Goal: Find specific page/section

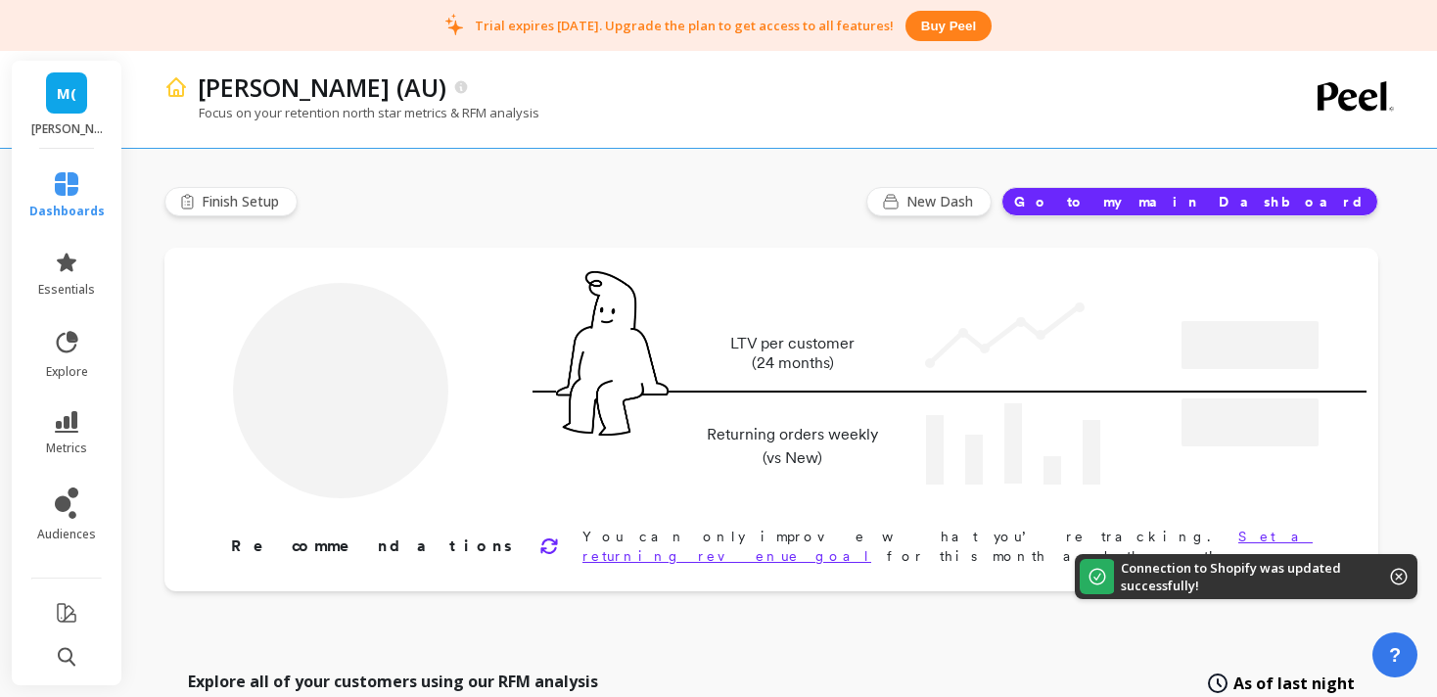
type input "Champions"
type input "1774"
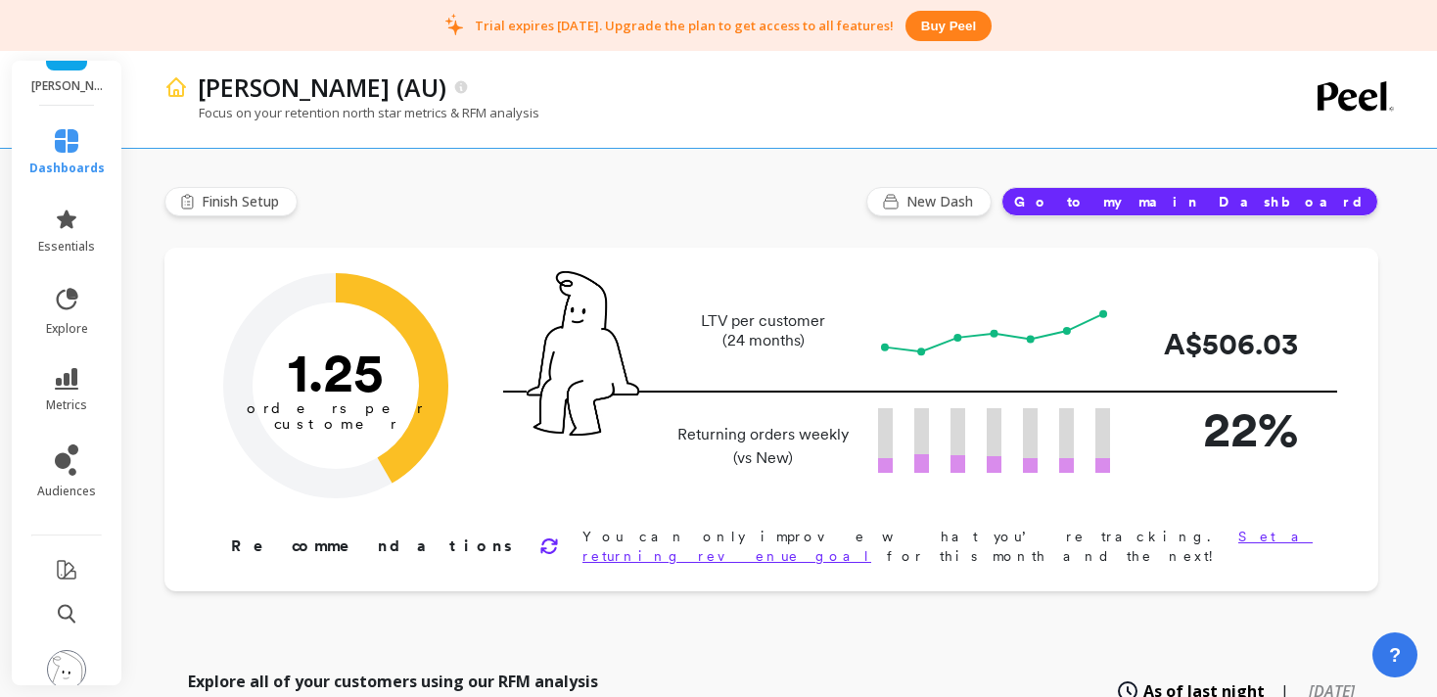
scroll to position [64, 0]
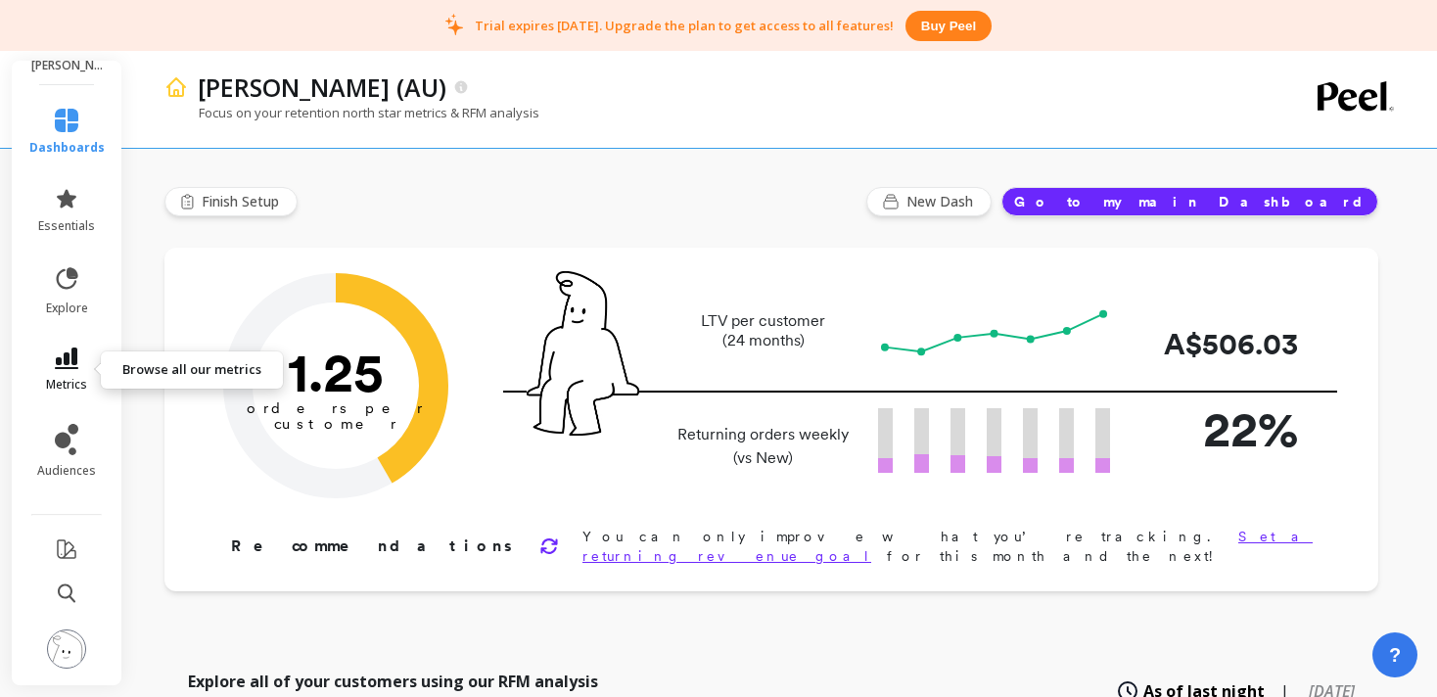
click at [71, 361] on icon at bounding box center [66, 359] width 23 height 22
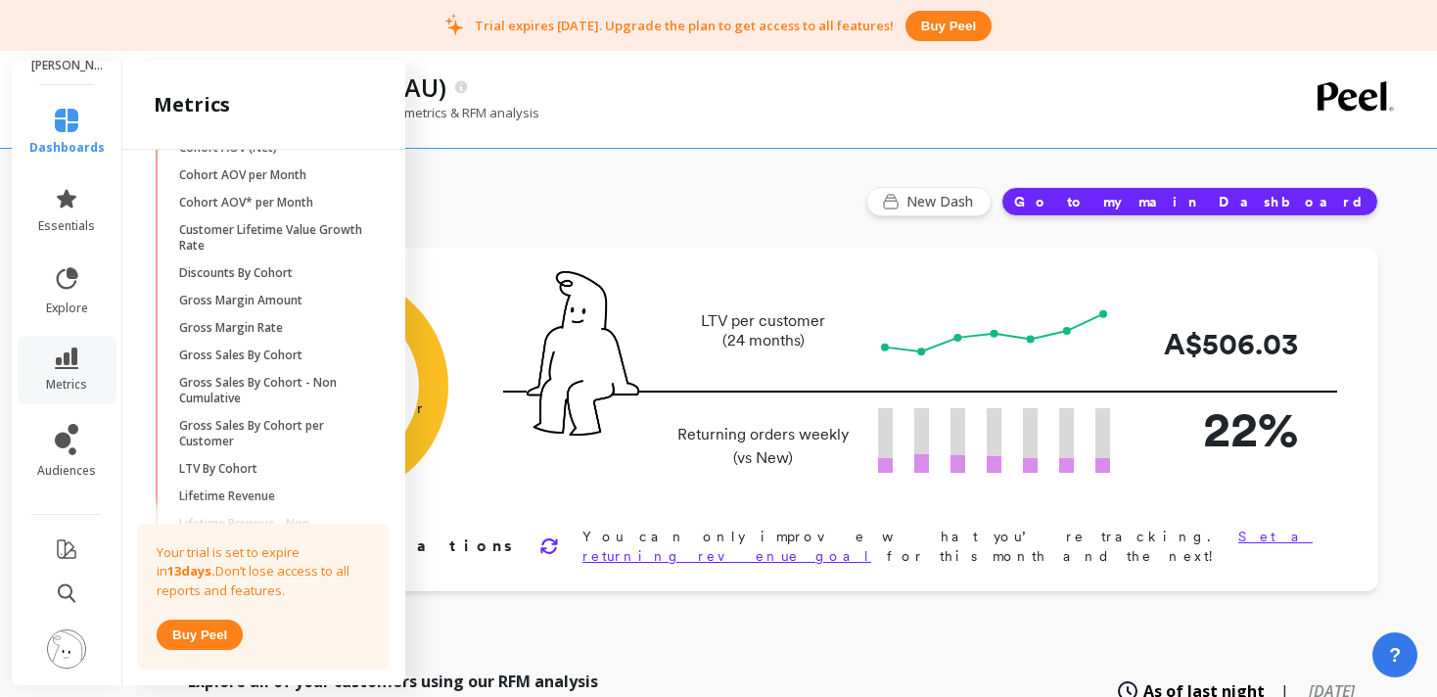
scroll to position [548, 0]
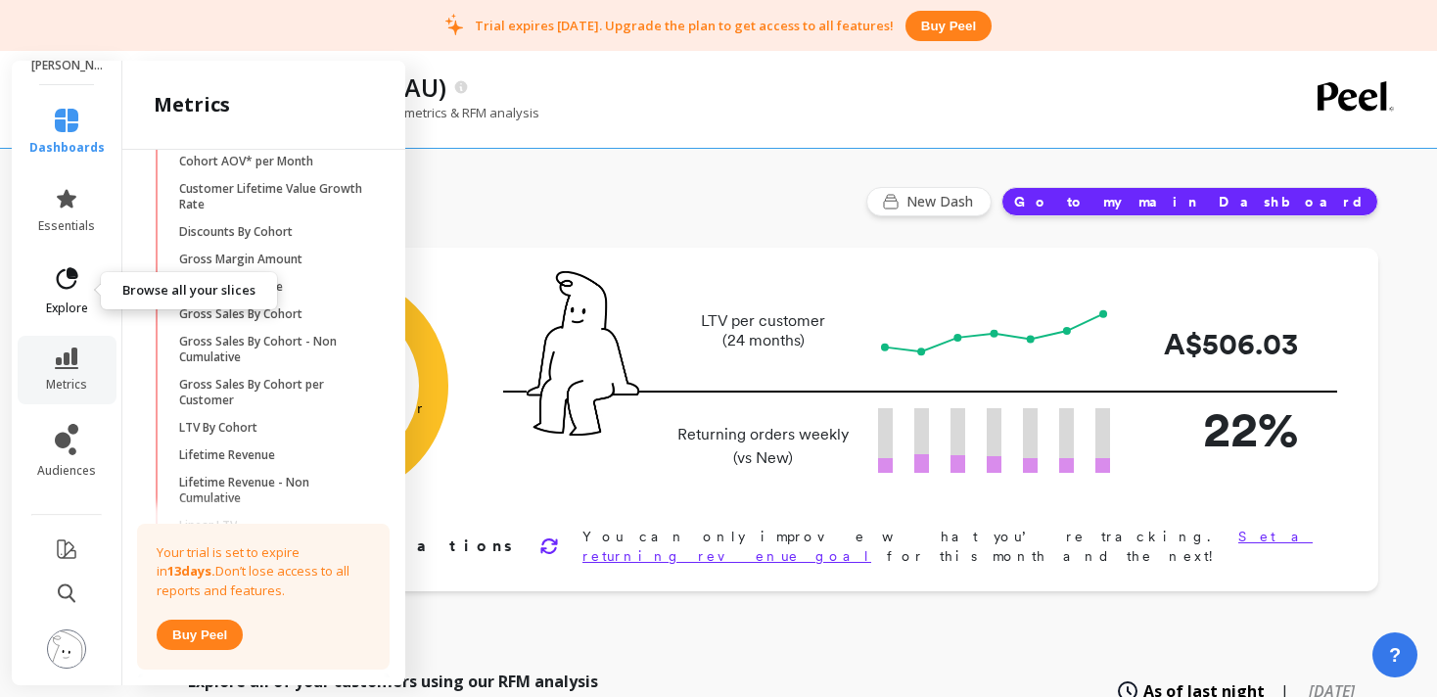
click at [75, 284] on icon at bounding box center [68, 278] width 22 height 22
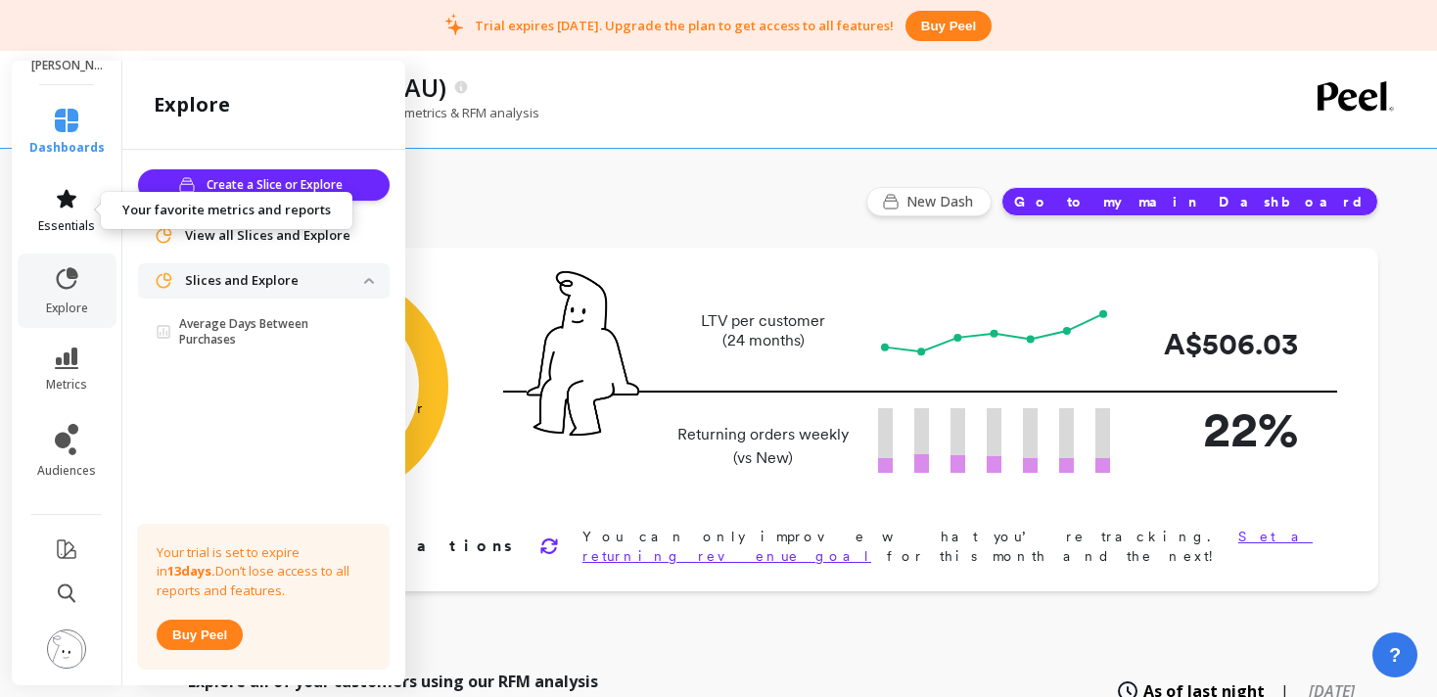
click at [70, 208] on icon at bounding box center [66, 198] width 23 height 23
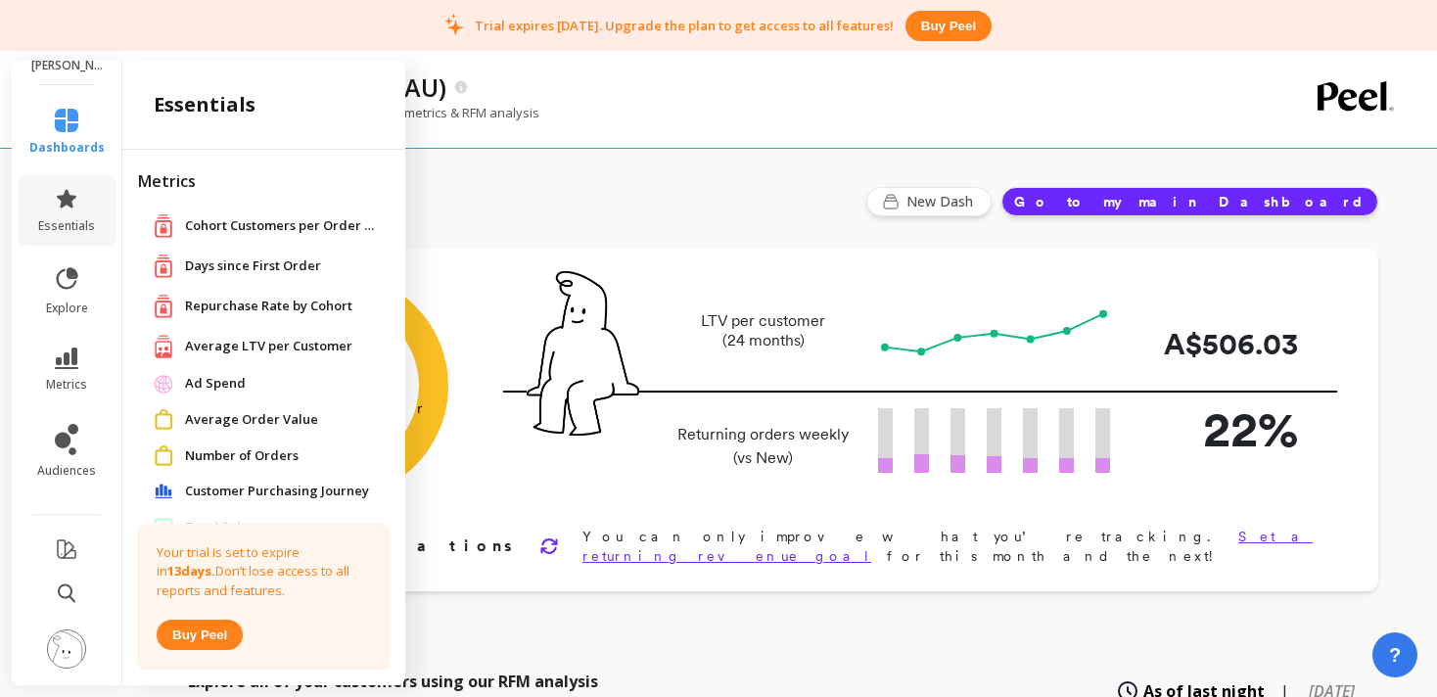
scroll to position [19, 0]
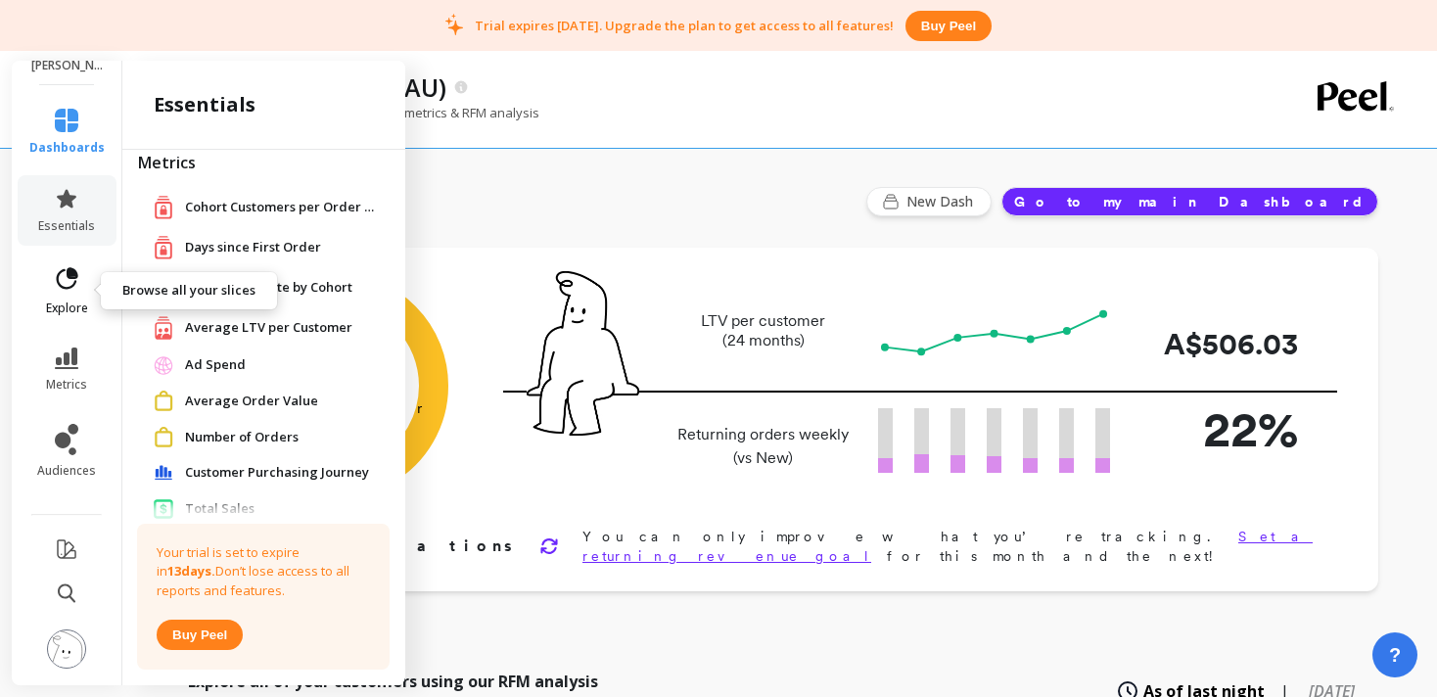
click at [56, 289] on icon at bounding box center [66, 278] width 27 height 27
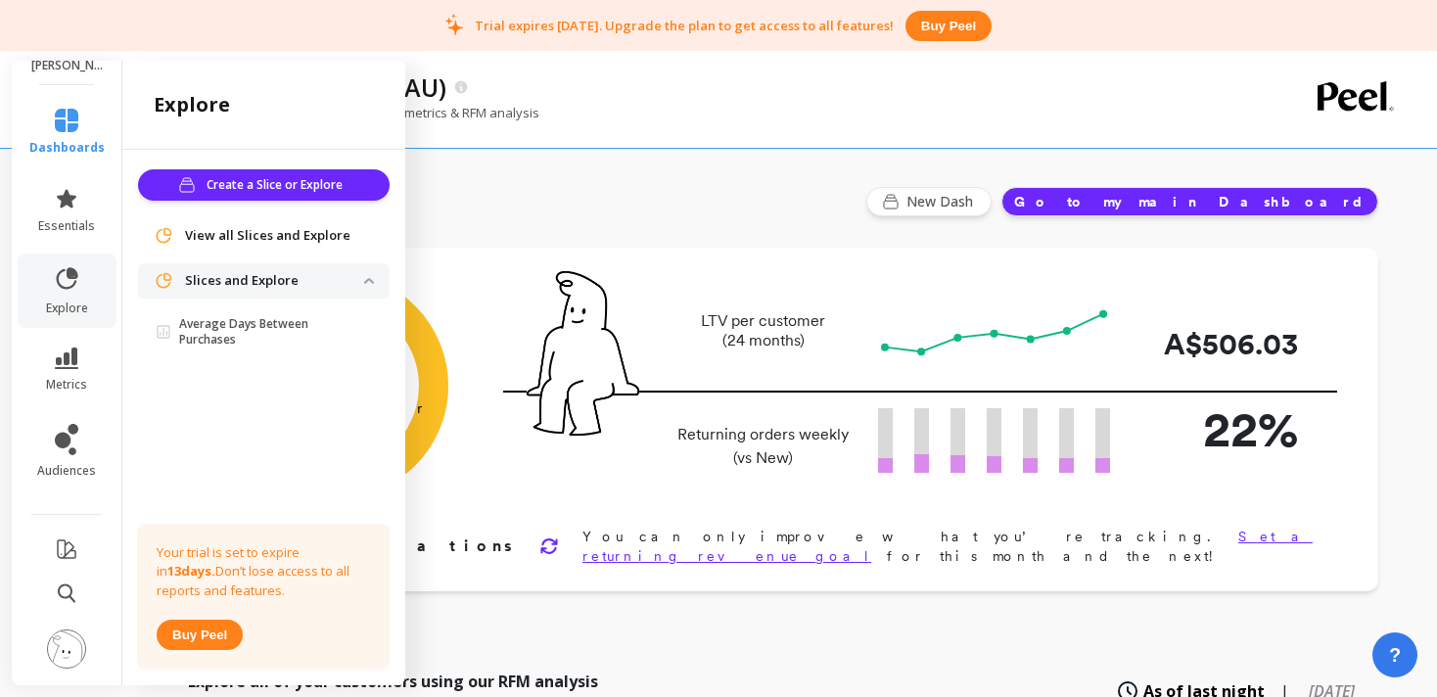
click at [65, 110] on icon at bounding box center [66, 120] width 23 height 23
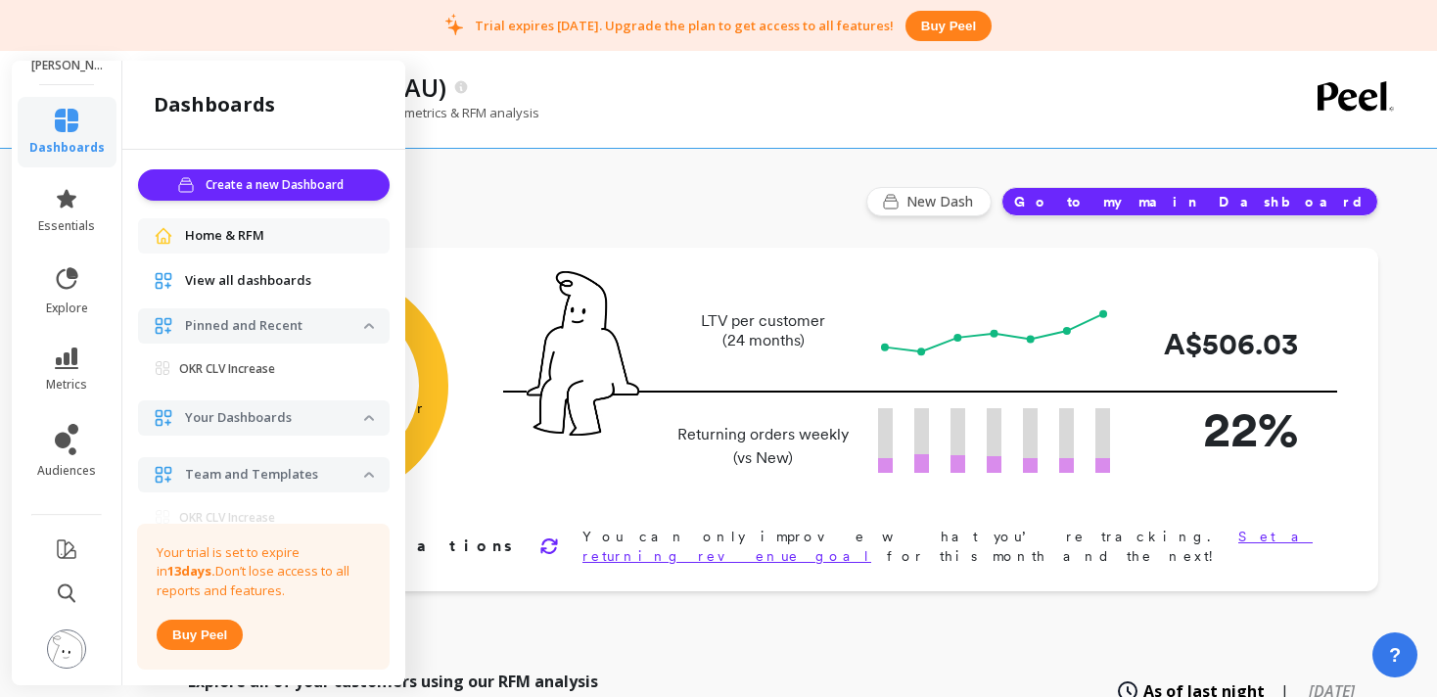
scroll to position [66, 0]
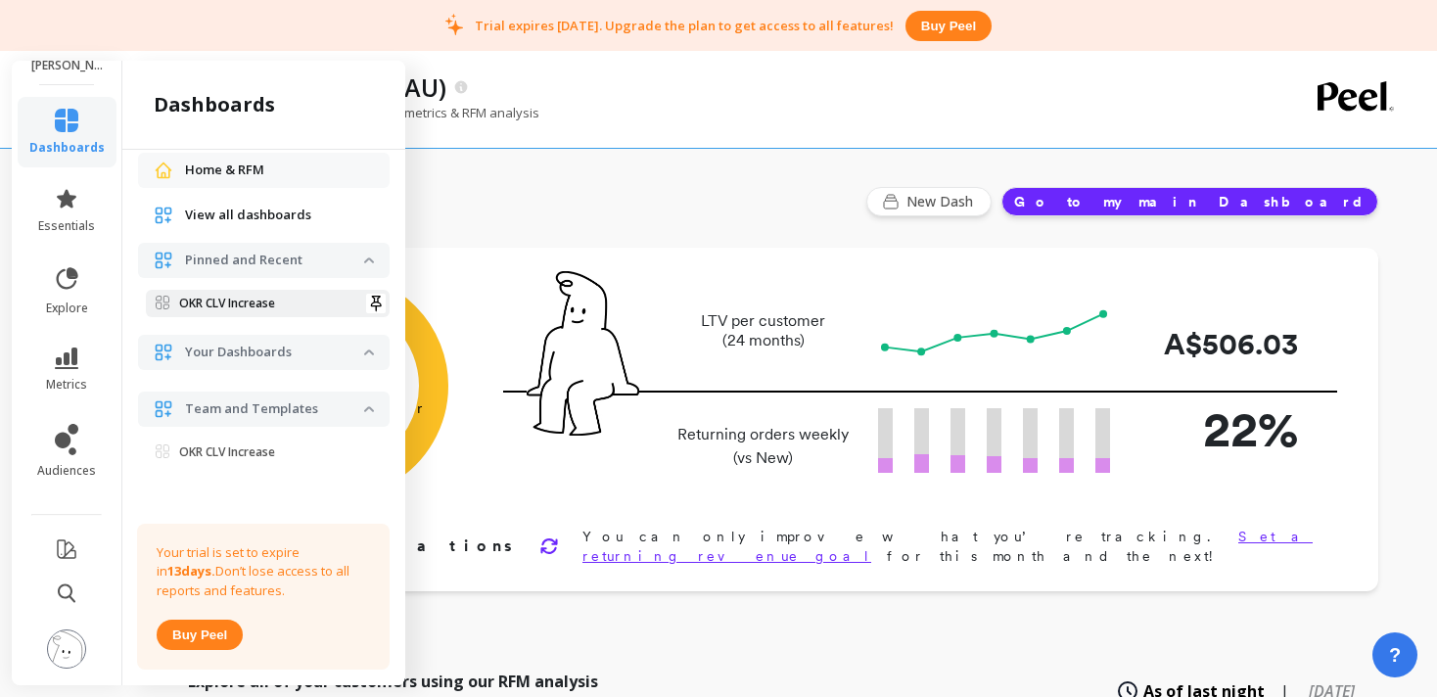
click at [250, 304] on p "OKR CLV Increase" at bounding box center [227, 304] width 96 height 16
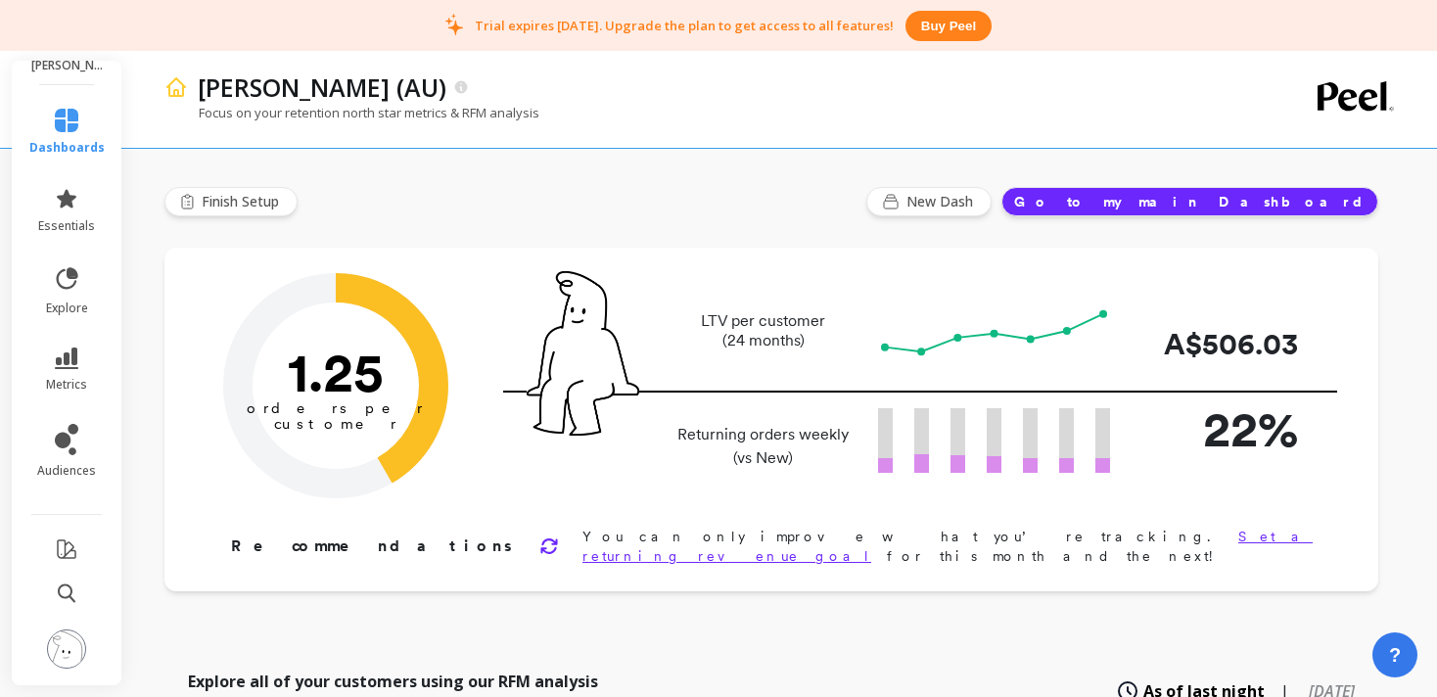
scroll to position [0, 0]
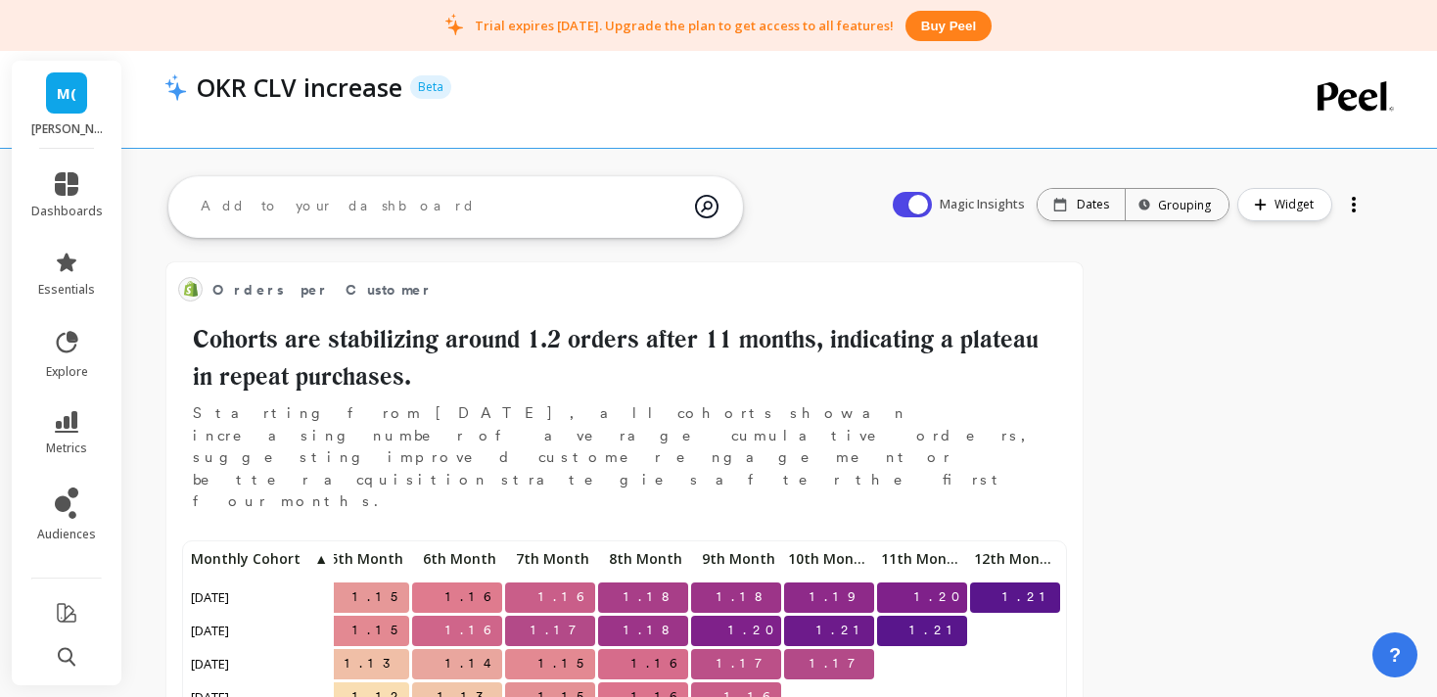
click at [494, 210] on textarea at bounding box center [440, 206] width 510 height 53
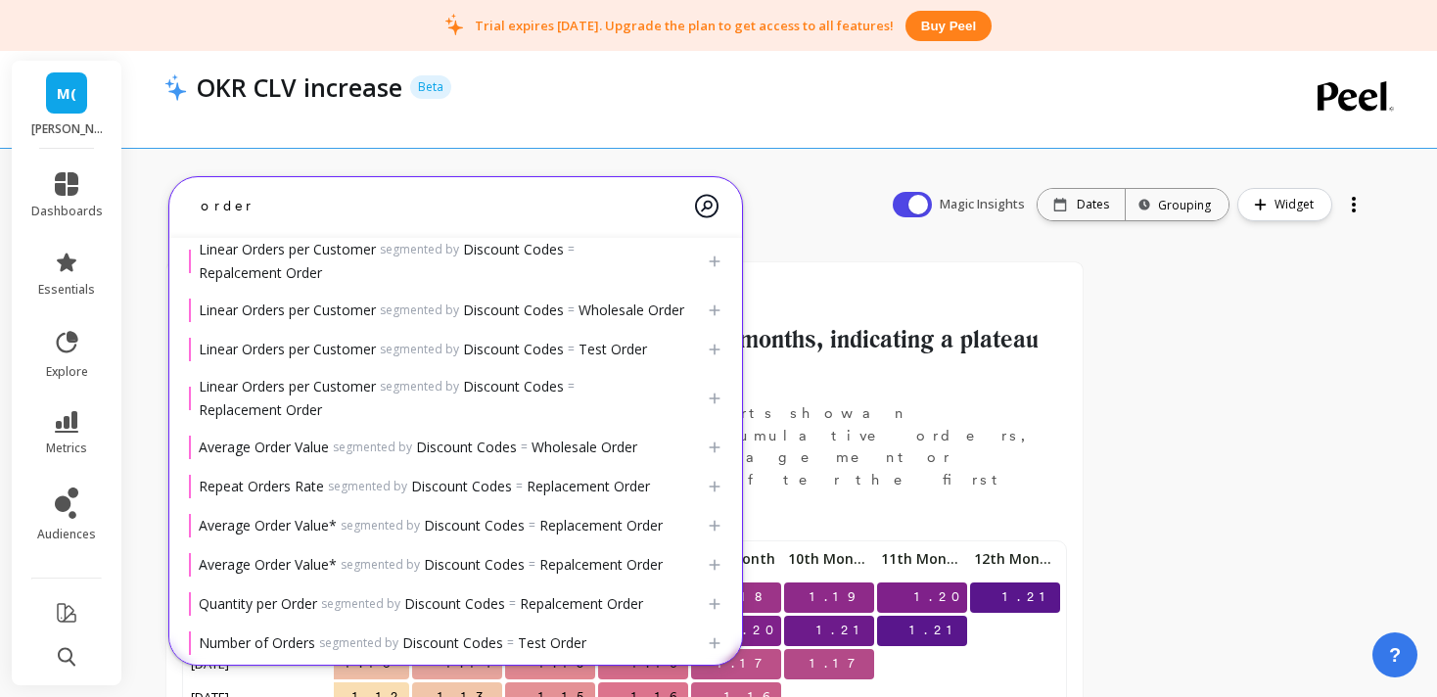
scroll to position [613, 0]
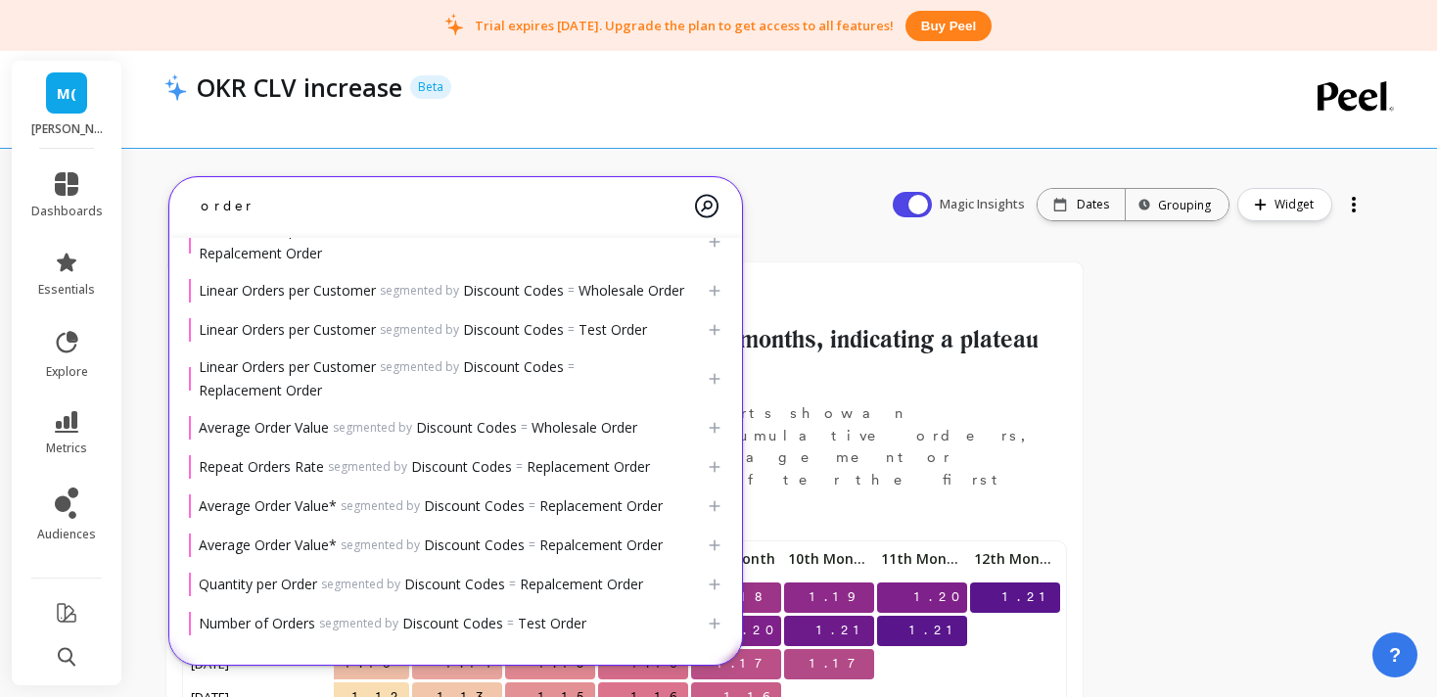
type textarea "order"
